Goal: Task Accomplishment & Management: Complete application form

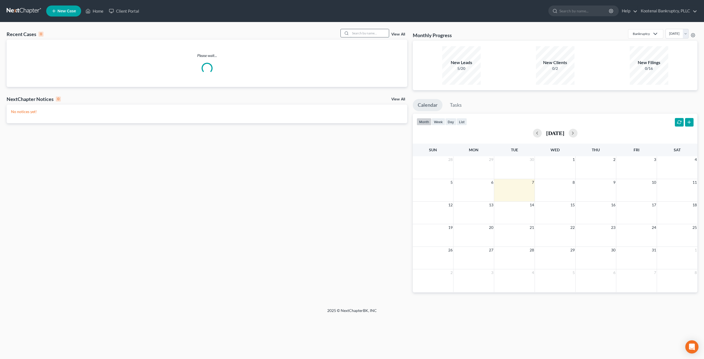
click at [373, 31] on input "search" at bounding box center [369, 33] width 39 height 8
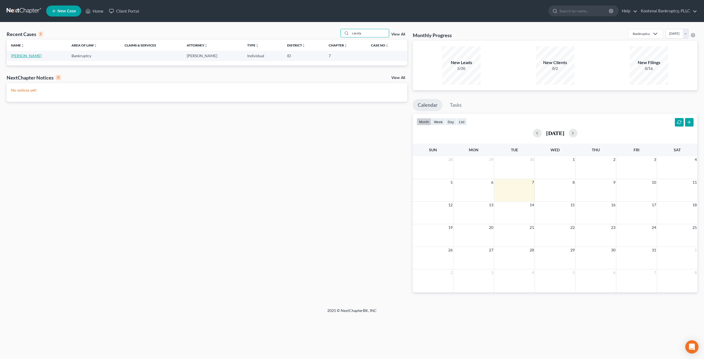
type input "carola"
click at [28, 53] on link "[PERSON_NAME]" at bounding box center [26, 55] width 31 height 5
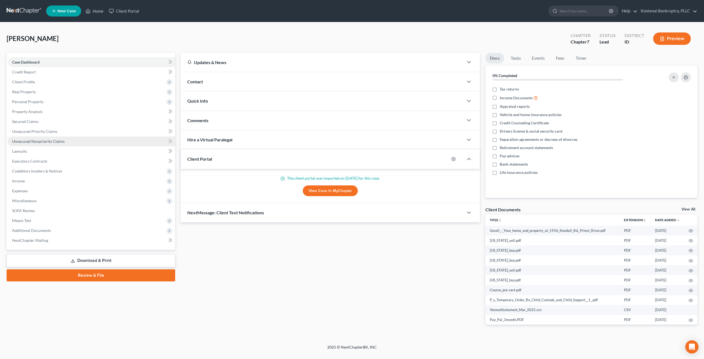
click at [72, 138] on link "Unsecured Nonpriority Claims" at bounding box center [92, 141] width 168 height 10
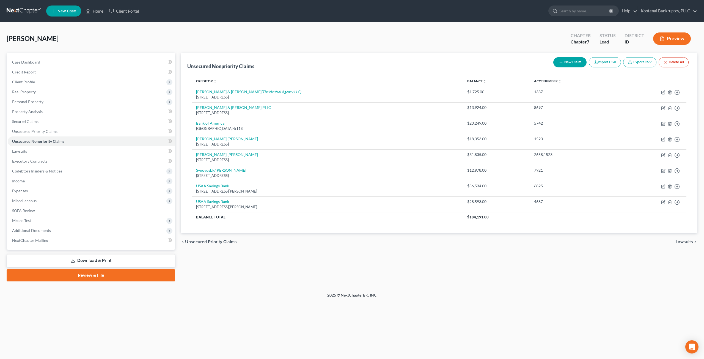
click at [481, 277] on div "Unsecured Nonpriority Claims New Claim Import CSV Export CSV Delete All Credito…" at bounding box center [439, 167] width 522 height 229
click at [29, 11] on link at bounding box center [24, 11] width 35 height 10
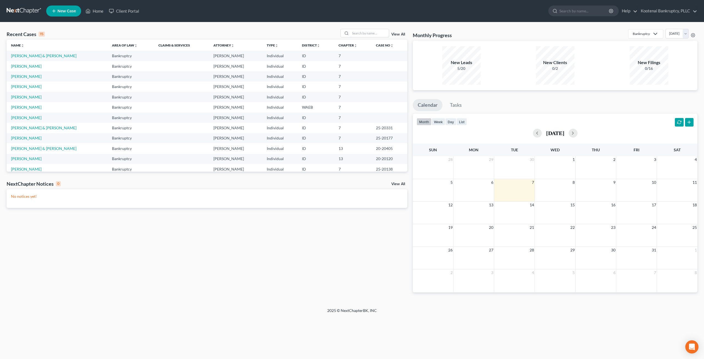
click at [370, 26] on div "Recent Cases 15 View All Name unfold_more expand_more expand_less Area of Law u…" at bounding box center [352, 165] width 704 height 286
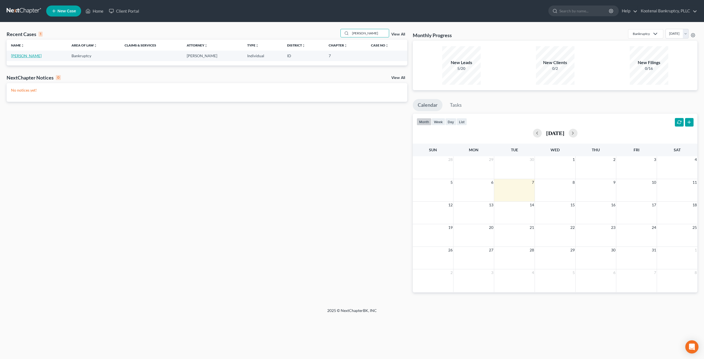
type input "wanner"
click at [28, 57] on link "[PERSON_NAME]" at bounding box center [26, 55] width 31 height 5
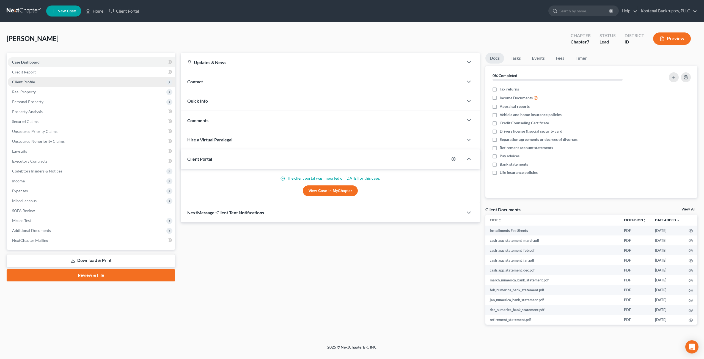
click at [48, 85] on span "Client Profile" at bounding box center [92, 82] width 168 height 10
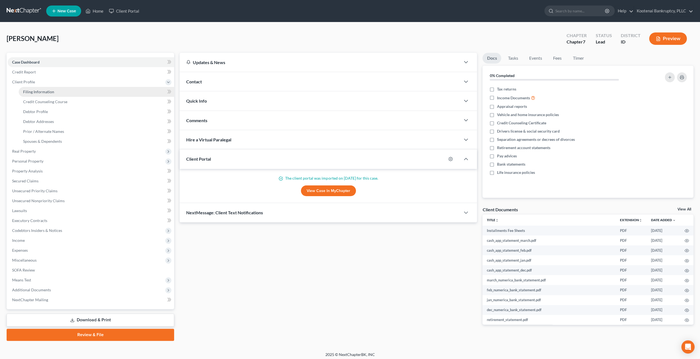
click at [49, 89] on span "Filing Information" at bounding box center [38, 91] width 31 height 5
select select "1"
select select "0"
select select "50"
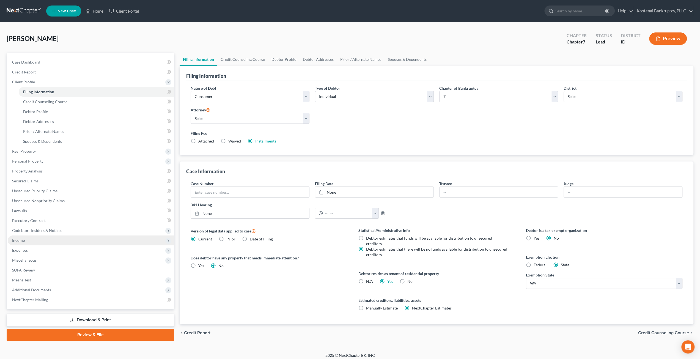
click at [37, 240] on span "Income" at bounding box center [91, 240] width 166 height 10
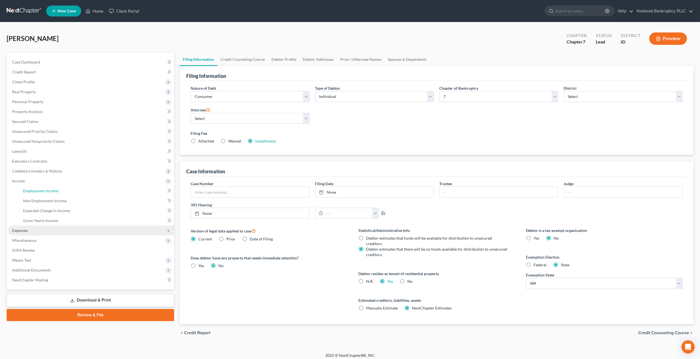
click at [40, 246] on ul "Case Dashboard Payments Invoices Payments Payments Credit Report Client Profile" at bounding box center [91, 171] width 166 height 228
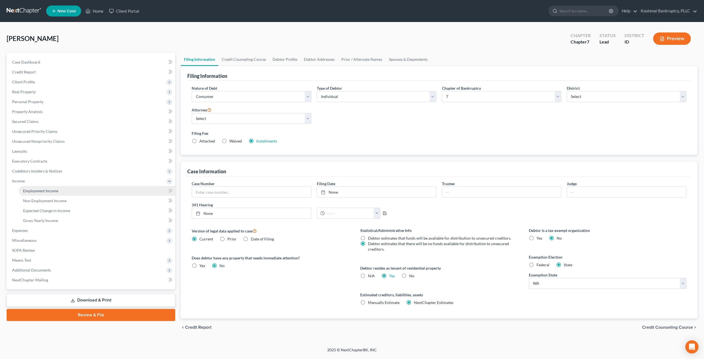
click at [58, 189] on link "Employment Income" at bounding box center [97, 191] width 157 height 10
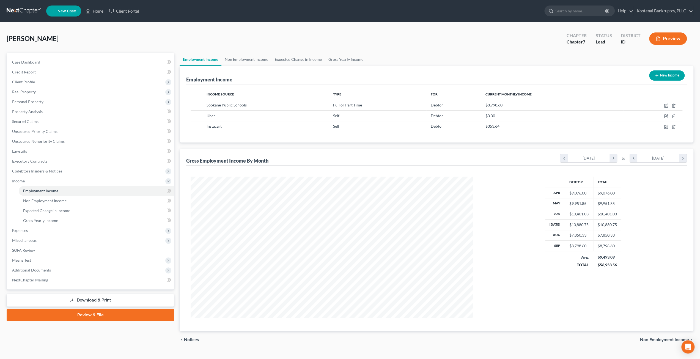
scroll to position [141, 293]
click at [26, 261] on span "Means Test" at bounding box center [21, 260] width 19 height 5
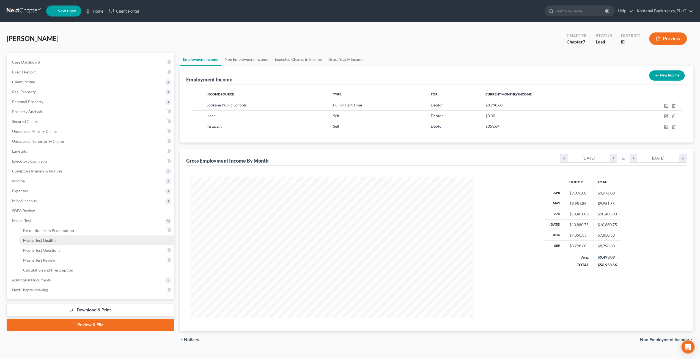
click at [57, 242] on link "Means Test Qualifier" at bounding box center [96, 240] width 155 height 10
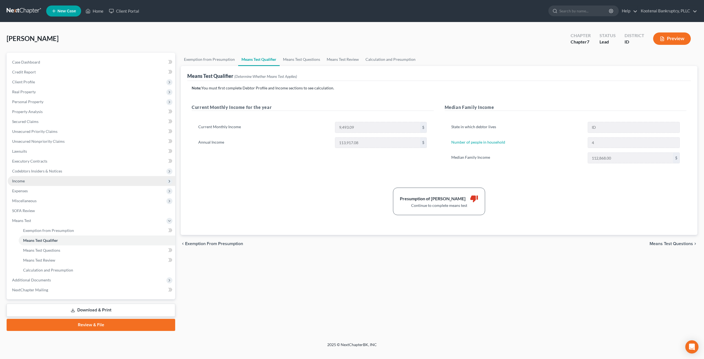
click at [57, 181] on span "Income" at bounding box center [92, 181] width 168 height 10
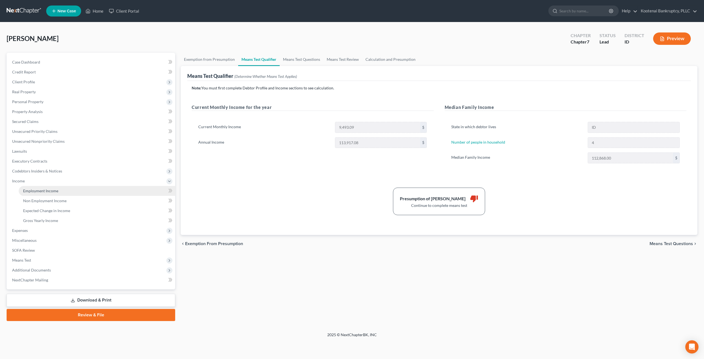
click at [66, 192] on link "Employment Income" at bounding box center [97, 191] width 157 height 10
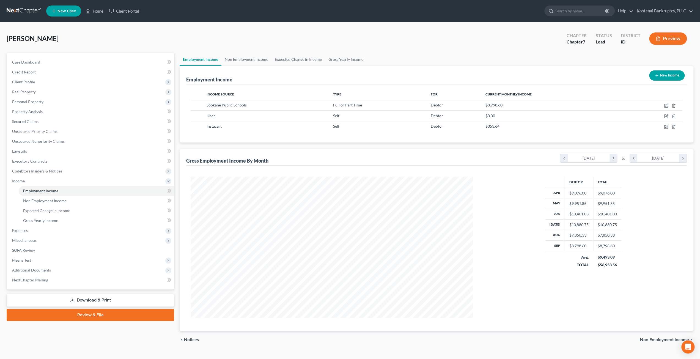
scroll to position [274983, 274940]
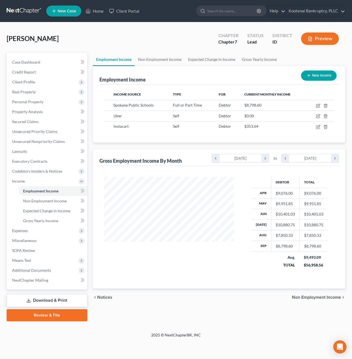
click at [241, 313] on div "Employment Income Non Employment Income Expected Change in Income Gross Yearly …" at bounding box center [219, 187] width 258 height 268
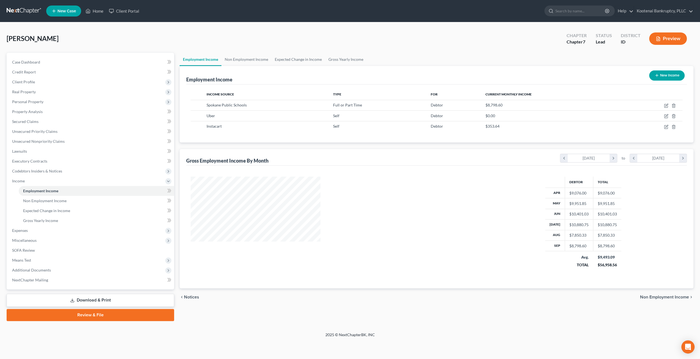
scroll to position [141, 293]
click at [83, 260] on span "Means Test" at bounding box center [91, 260] width 166 height 10
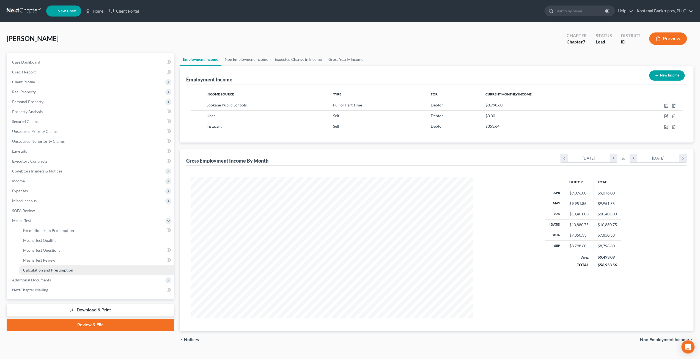
click at [83, 272] on link "Calculation and Presumption" at bounding box center [96, 270] width 155 height 10
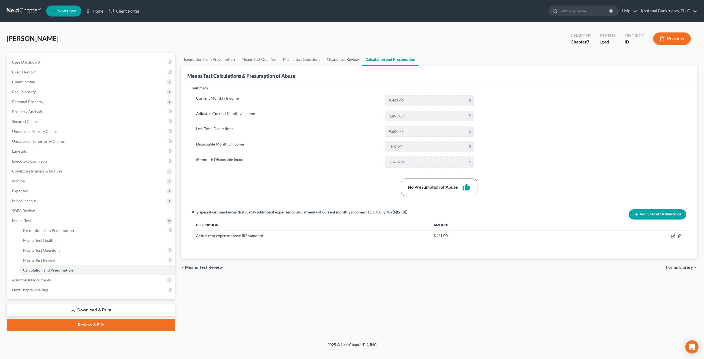
click at [342, 57] on link "Means Test Review" at bounding box center [342, 59] width 39 height 13
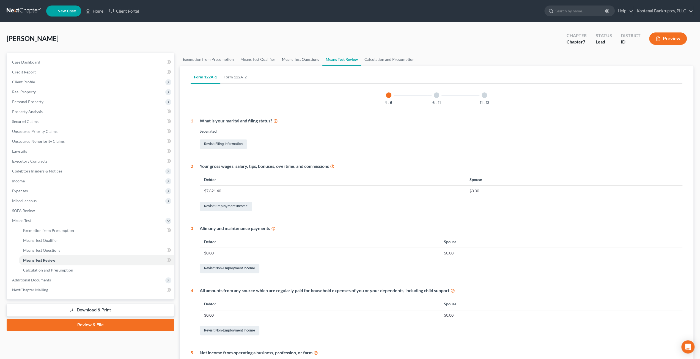
click at [301, 58] on link "Means Test Questions" at bounding box center [301, 59] width 44 height 13
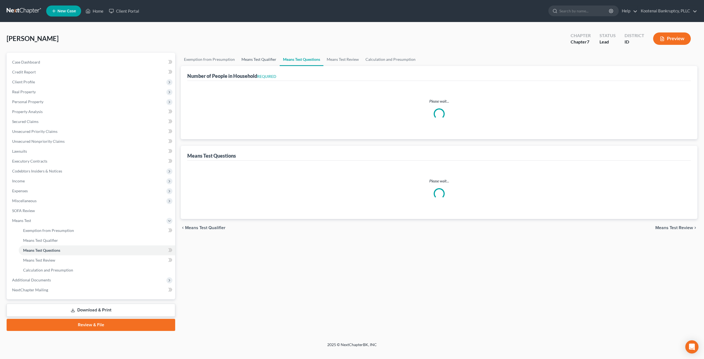
select select "1"
select select "60"
select select "2"
select select "60"
select select "4"
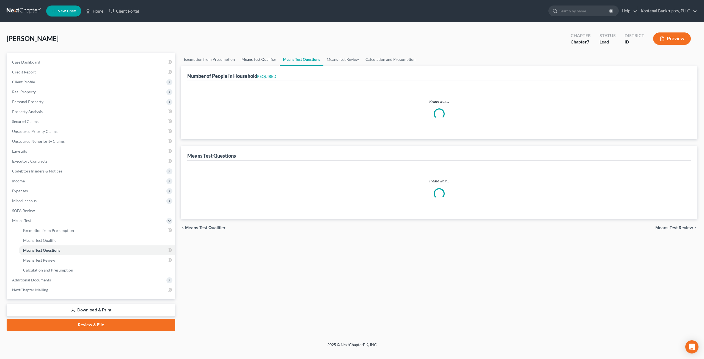
select select "2"
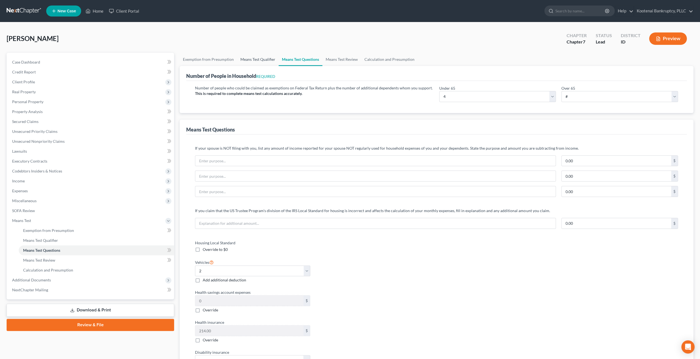
click at [262, 58] on link "Means Test Qualifier" at bounding box center [258, 59] width 42 height 13
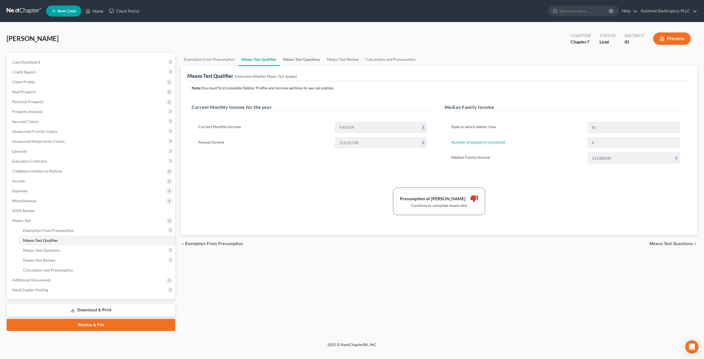
click at [292, 58] on link "Means Test Questions" at bounding box center [302, 59] width 44 height 13
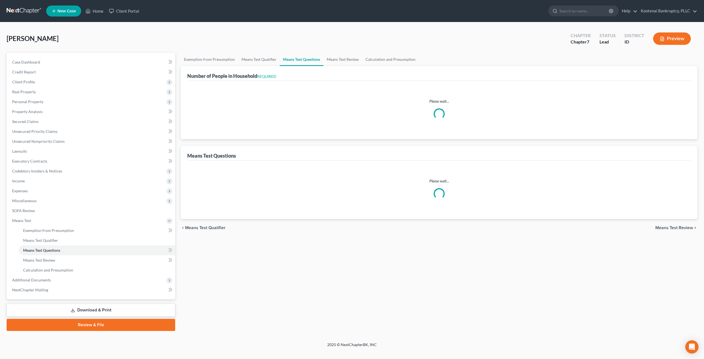
select select "1"
select select "60"
select select "2"
select select "60"
select select "4"
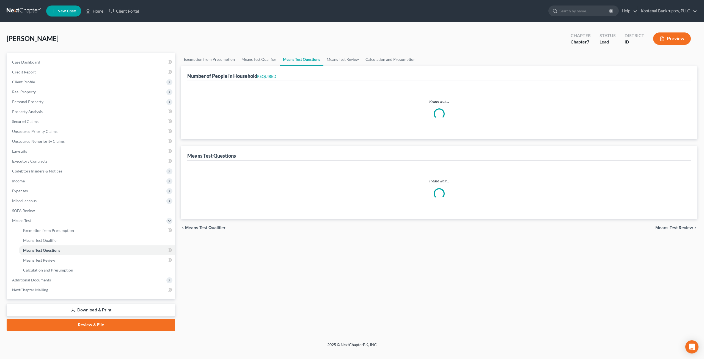
select select "2"
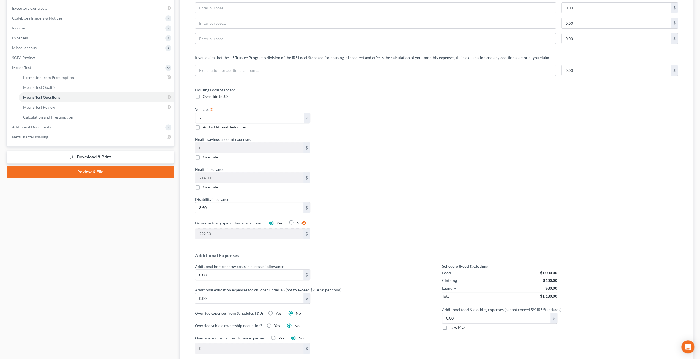
scroll to position [193, 0]
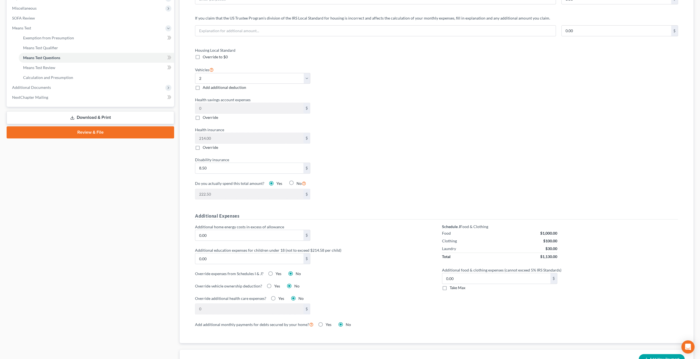
click at [123, 240] on div "Case Dashboard Payments Invoices Payments Payments Credit Report Client Profile" at bounding box center [90, 208] width 173 height 697
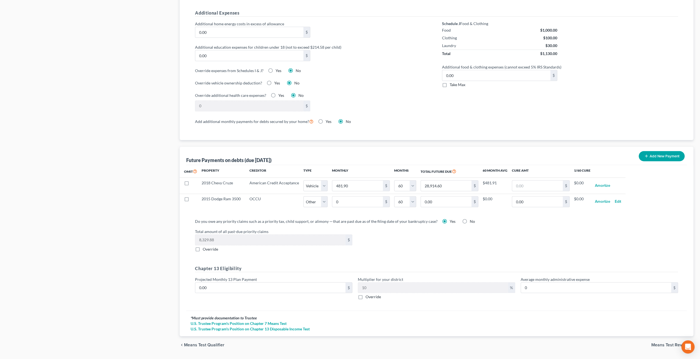
scroll to position [407, 0]
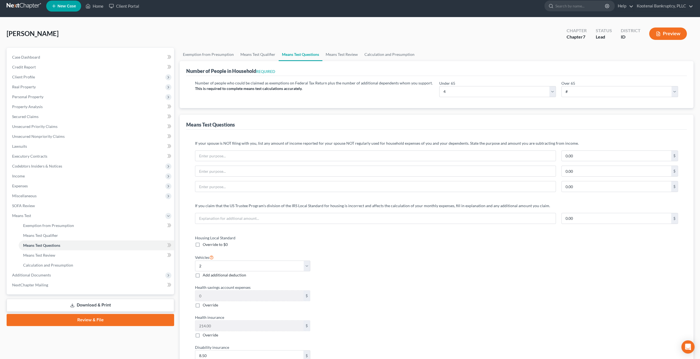
scroll to position [0, 0]
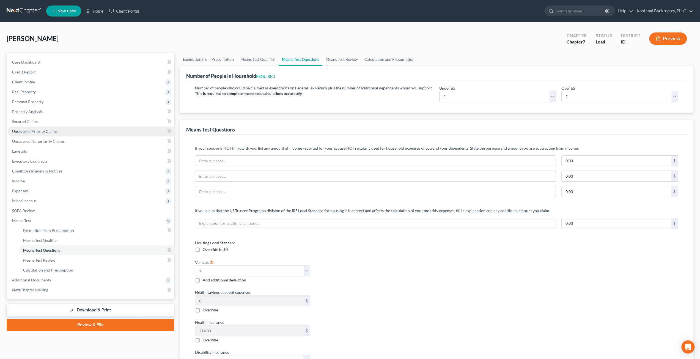
click at [59, 131] on link "Unsecured Priority Claims" at bounding box center [91, 132] width 166 height 10
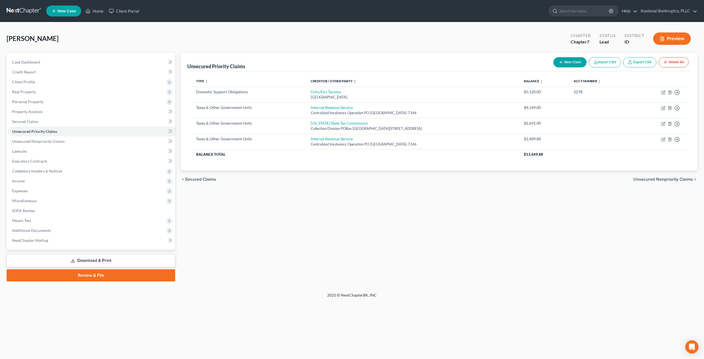
click at [486, 228] on div "Unsecured Priority Claims New Claim Import CSV Export CSV Delete All Type expan…" at bounding box center [439, 167] width 522 height 229
click at [330, 91] on link "Dshs/Dcs Tacoma" at bounding box center [326, 91] width 30 height 5
select select "50"
select select "0"
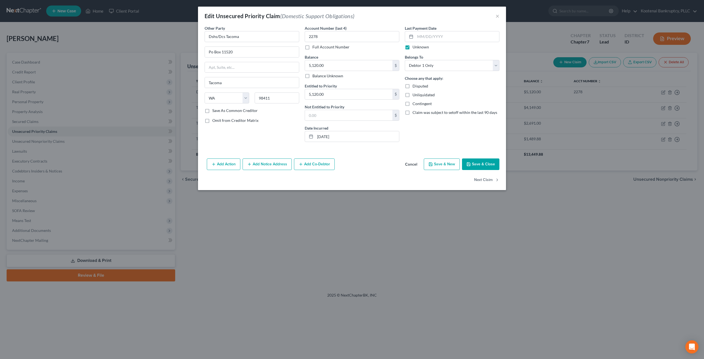
click at [409, 160] on button "Cancel" at bounding box center [411, 164] width 21 height 11
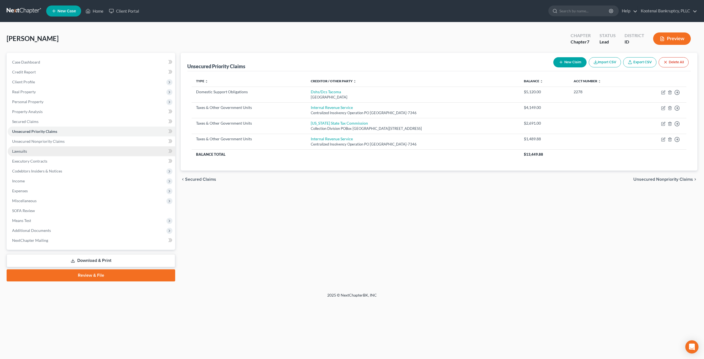
click at [47, 146] on link "Lawsuits" at bounding box center [92, 151] width 168 height 10
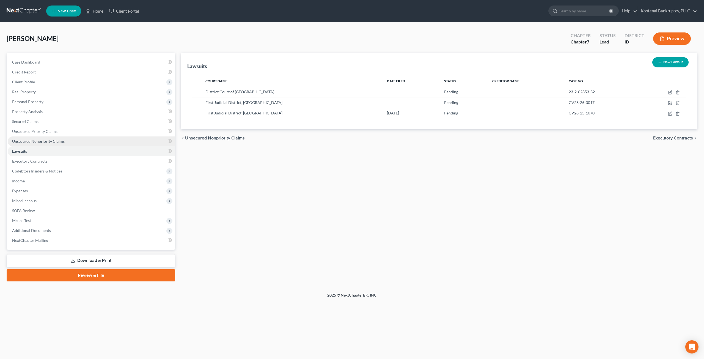
click at [48, 145] on link "Unsecured Nonpriority Claims" at bounding box center [92, 141] width 168 height 10
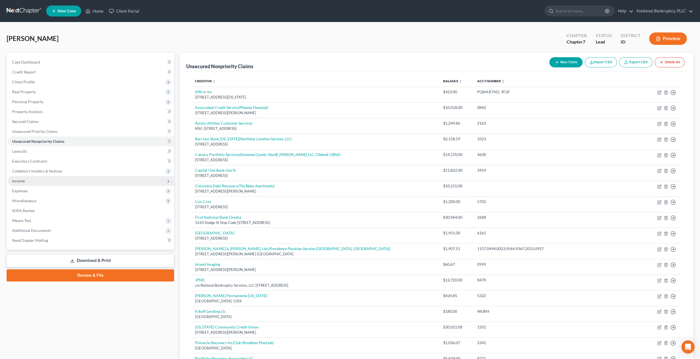
click at [43, 179] on span "Income" at bounding box center [91, 181] width 166 height 10
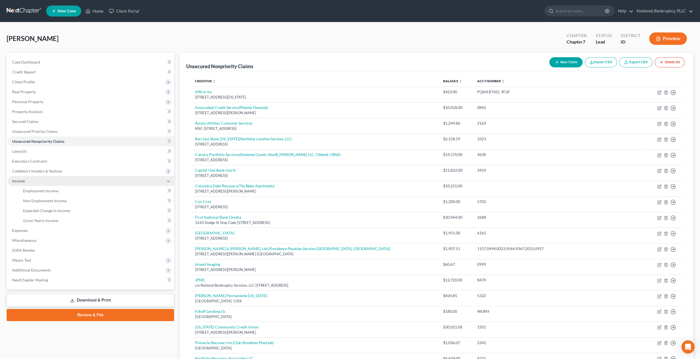
click at [45, 183] on span "Income" at bounding box center [91, 181] width 166 height 10
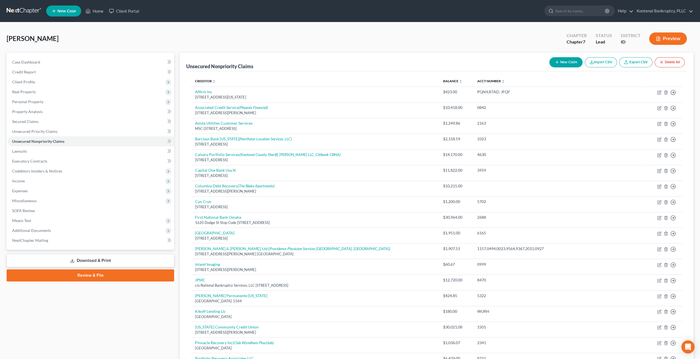
click at [46, 186] on ul "Case Dashboard Payments Invoices Payments Payments Credit Report Client Profile" at bounding box center [91, 151] width 166 height 188
click at [46, 181] on span "Income" at bounding box center [91, 181] width 166 height 10
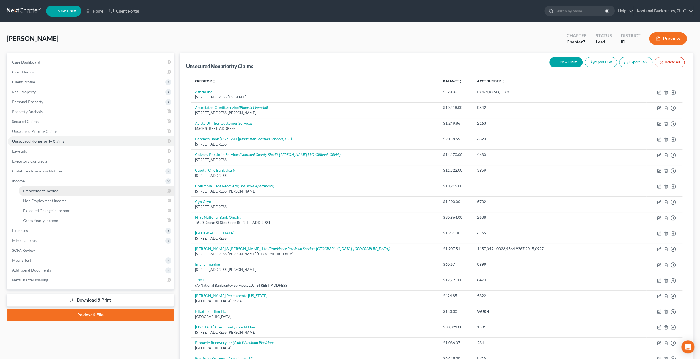
click at [47, 187] on link "Employment Income" at bounding box center [96, 191] width 155 height 10
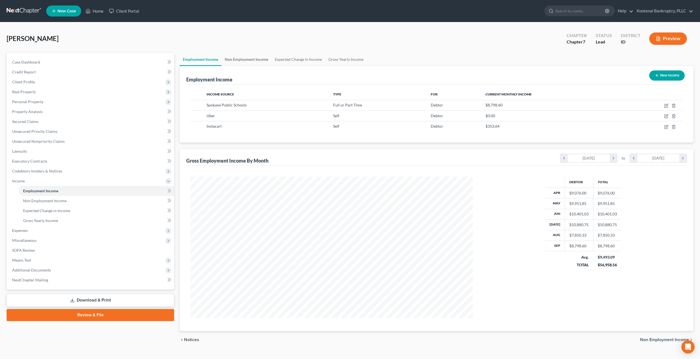
click at [244, 59] on link "Non Employment Income" at bounding box center [246, 59] width 50 height 13
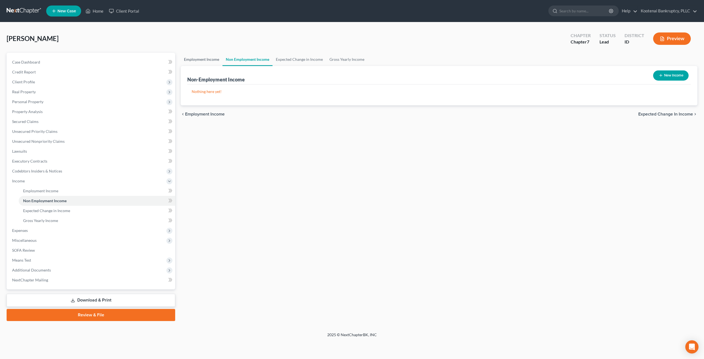
click at [208, 60] on link "Employment Income" at bounding box center [202, 59] width 42 height 13
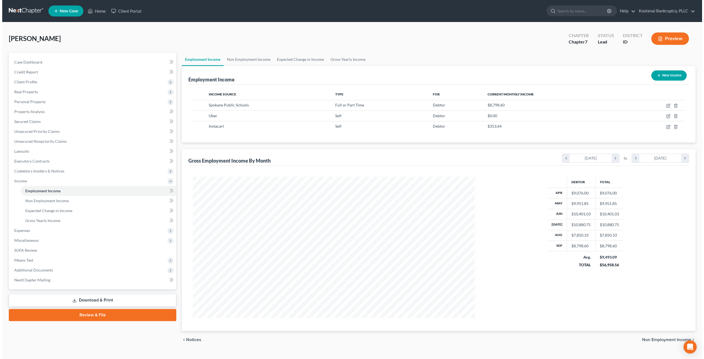
scroll to position [141, 293]
click at [666, 127] on icon "button" at bounding box center [666, 126] width 2 height 2
select select "1"
select select "4"
select select "3"
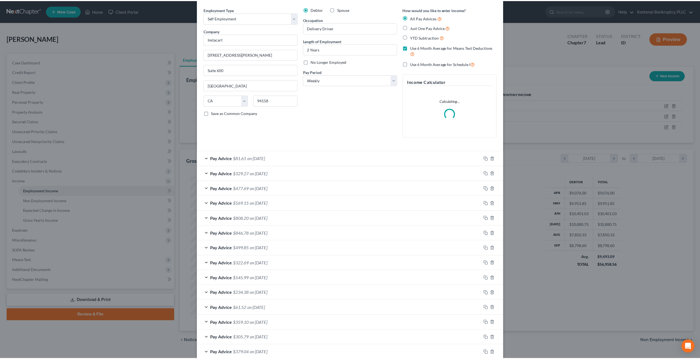
scroll to position [0, 0]
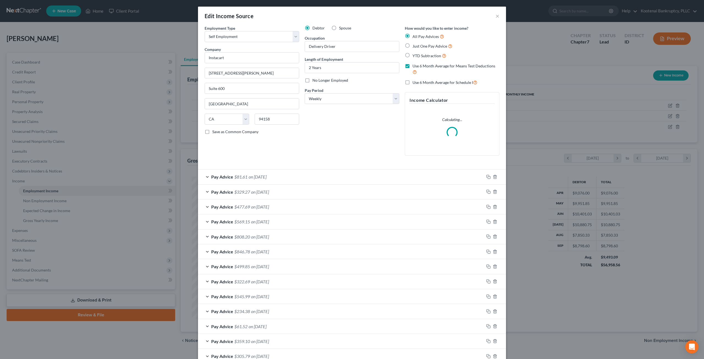
click at [605, 135] on div "Edit Income Source × Employment Type * Select Full or Part Time Employment Self…" at bounding box center [352, 179] width 704 height 359
click at [496, 16] on button "×" at bounding box center [498, 16] width 4 height 7
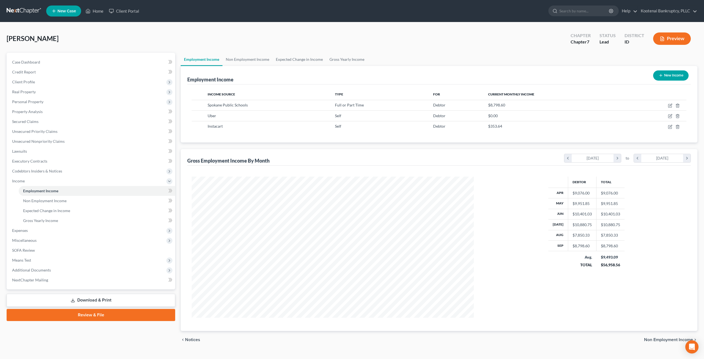
scroll to position [274940, 274788]
click at [668, 116] on icon "button" at bounding box center [666, 116] width 4 height 4
select select "1"
select select "4"
select select "3"
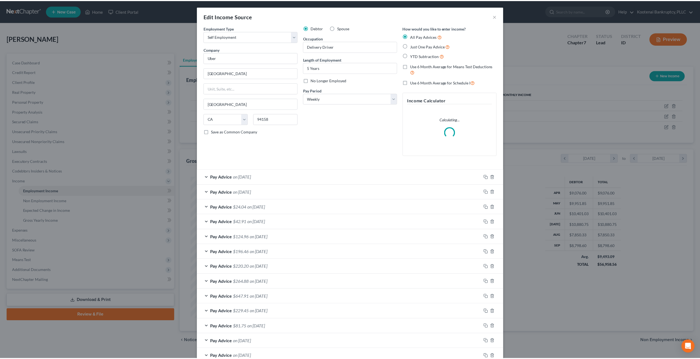
scroll to position [142, 295]
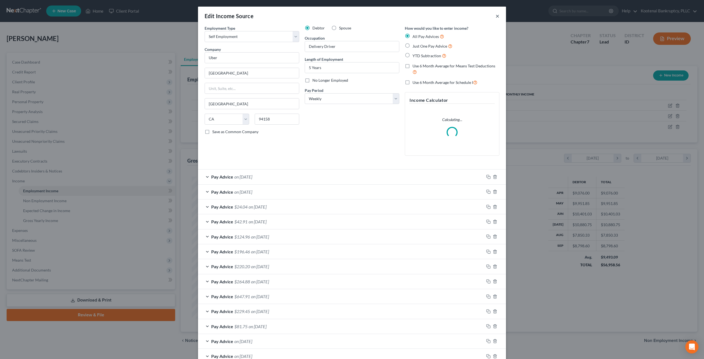
click at [496, 17] on button "×" at bounding box center [498, 16] width 4 height 7
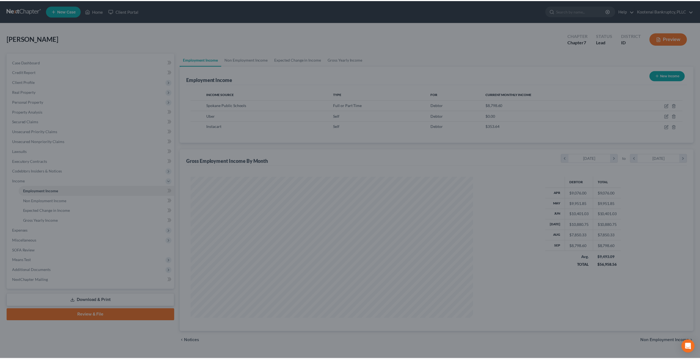
scroll to position [274940, 274788]
